Goal: Information Seeking & Learning: Check status

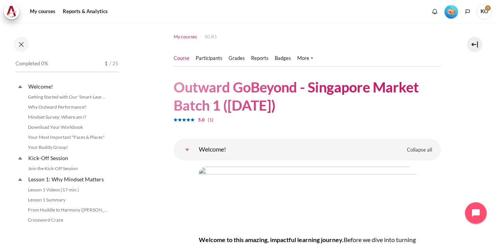
click at [176, 36] on span "My courses" at bounding box center [185, 36] width 23 height 7
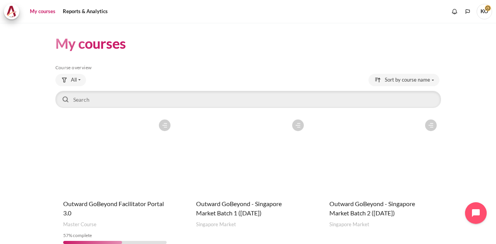
click at [373, 179] on figure "Content" at bounding box center [380, 154] width 119 height 77
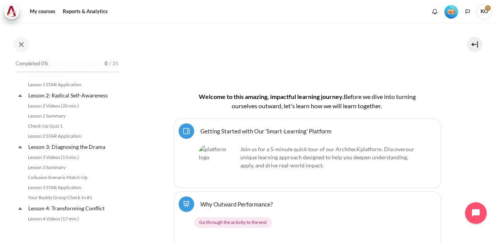
scroll to position [3, 0]
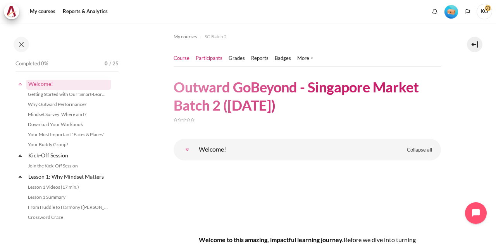
click at [210, 57] on link "Participants" at bounding box center [209, 59] width 27 height 8
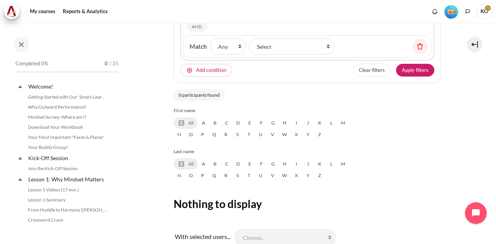
select select "groups"
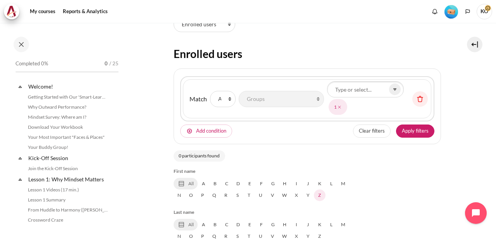
scroll to position [68, 0]
click at [226, 100] on select "None Any All" at bounding box center [223, 99] width 26 height 16
select select "2"
click at [210, 91] on select "None Any All" at bounding box center [223, 99] width 26 height 16
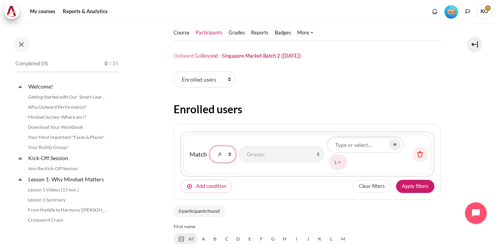
scroll to position [13, 0]
click at [235, 31] on link "Grades" at bounding box center [237, 33] width 16 height 8
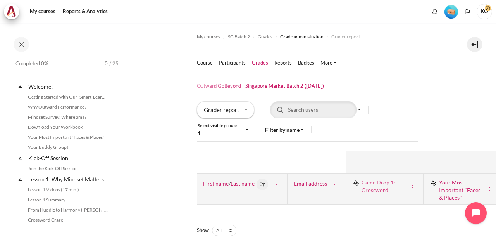
scroll to position [37, 0]
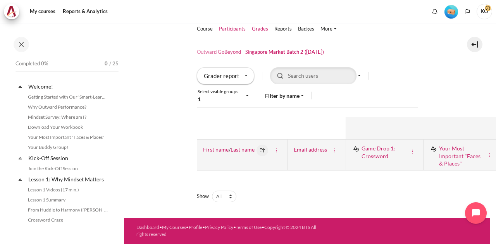
click at [235, 26] on link "Participants" at bounding box center [232, 29] width 27 height 8
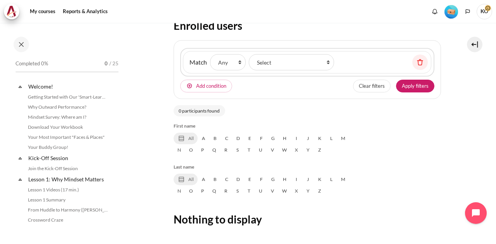
select select "groups"
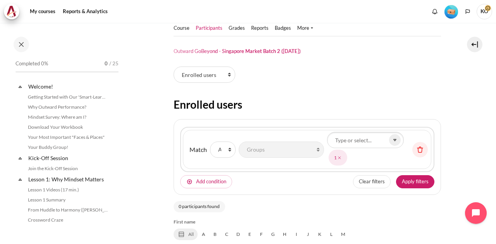
scroll to position [17, 0]
